Goal: Find specific page/section: Find specific page/section

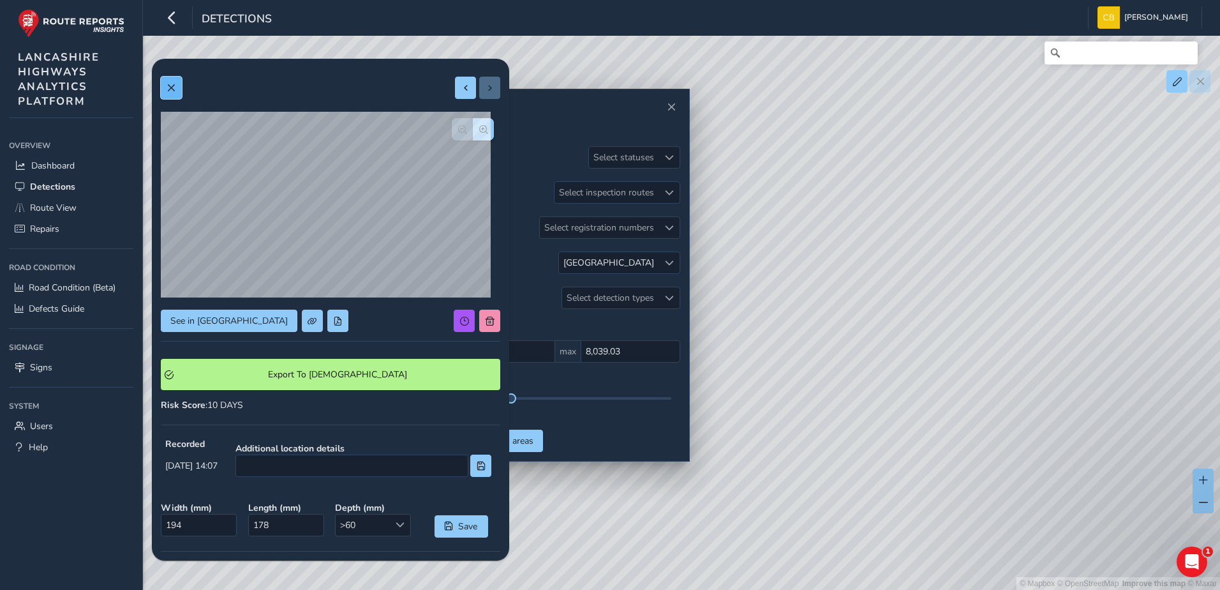
click at [177, 84] on button at bounding box center [171, 88] width 21 height 22
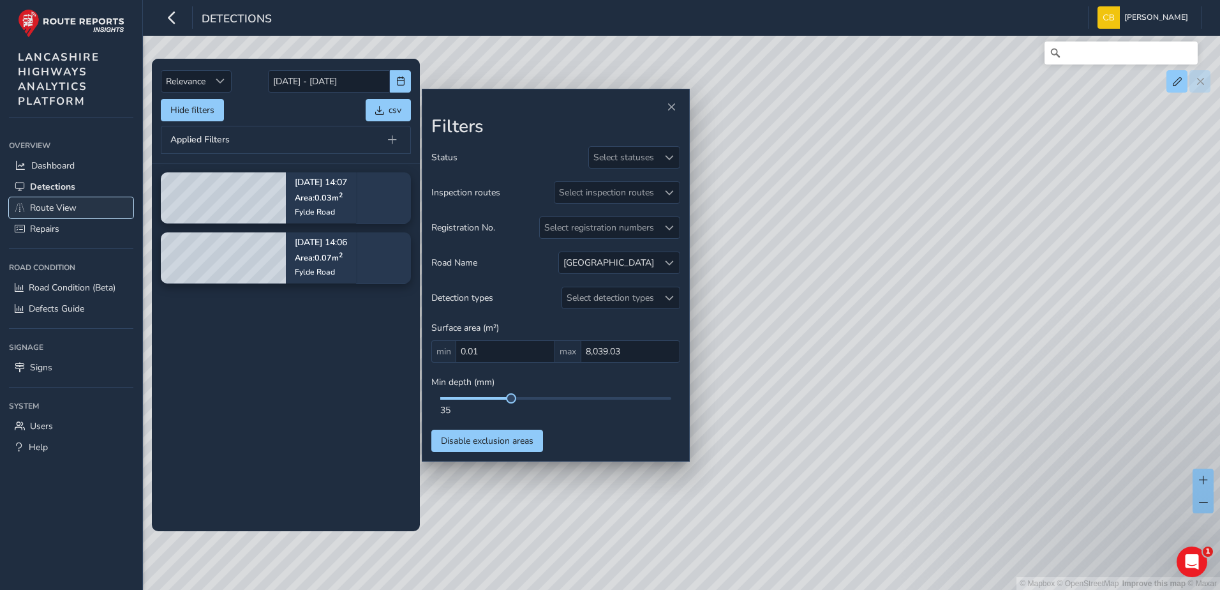
click at [28, 204] on link "Route View" at bounding box center [71, 207] width 124 height 21
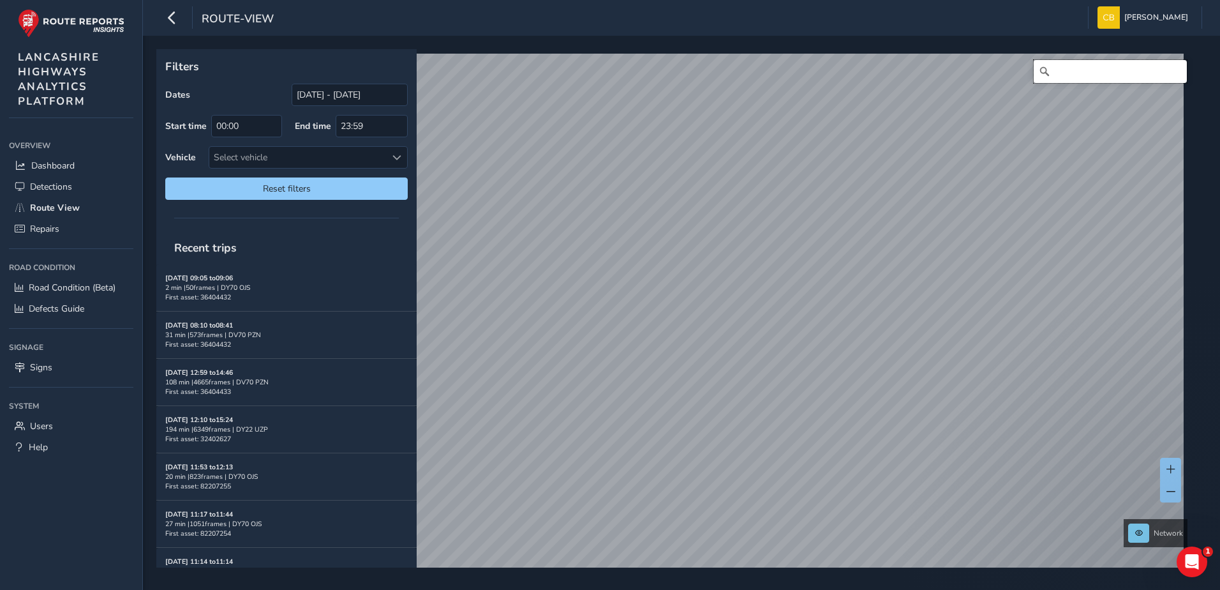
click at [1050, 72] on input "Search" at bounding box center [1110, 71] width 153 height 23
click at [1076, 75] on input "Search" at bounding box center [1110, 71] width 153 height 23
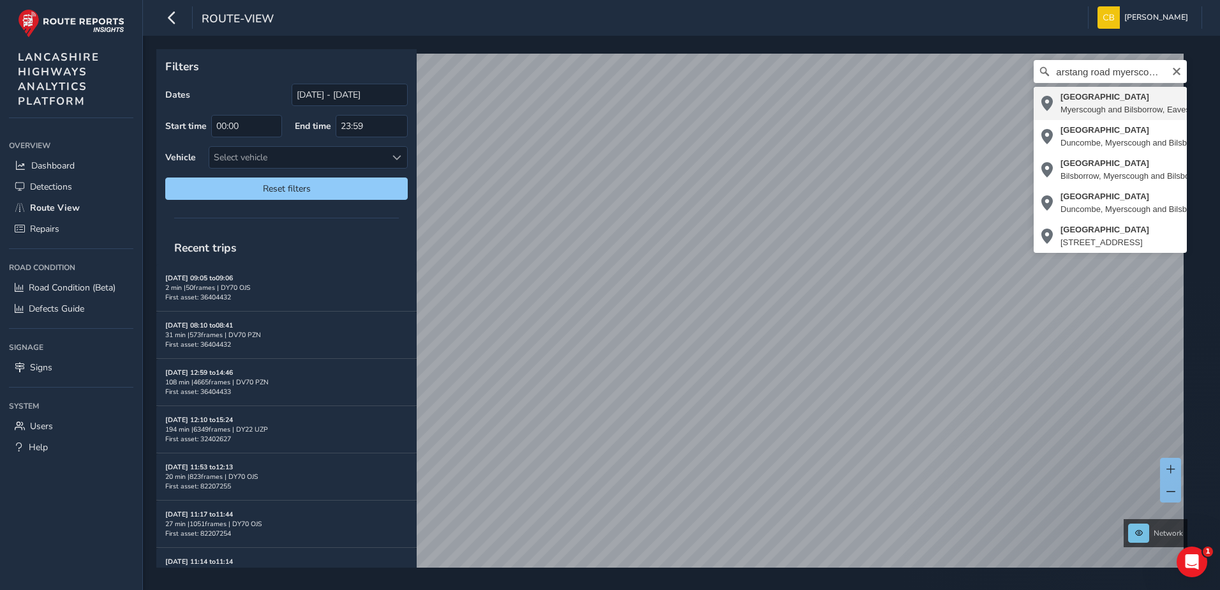
type input "[STREET_ADDRESS]"
